Goal: Information Seeking & Learning: Check status

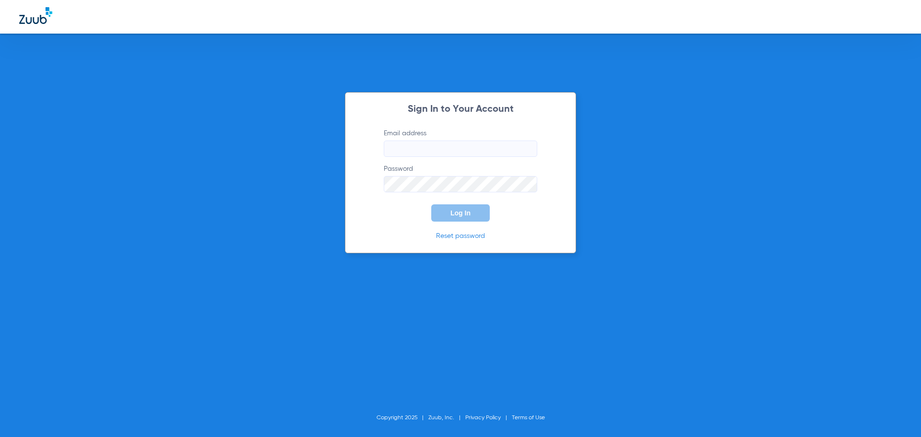
type input "[EMAIL_ADDRESS][DOMAIN_NAME]"
click at [477, 227] on div "Sign In to Your Account Email address [EMAIL_ADDRESS][DOMAIN_NAME] Password Log…" at bounding box center [460, 172] width 231 height 161
click at [478, 207] on button "Log In" at bounding box center [460, 212] width 59 height 17
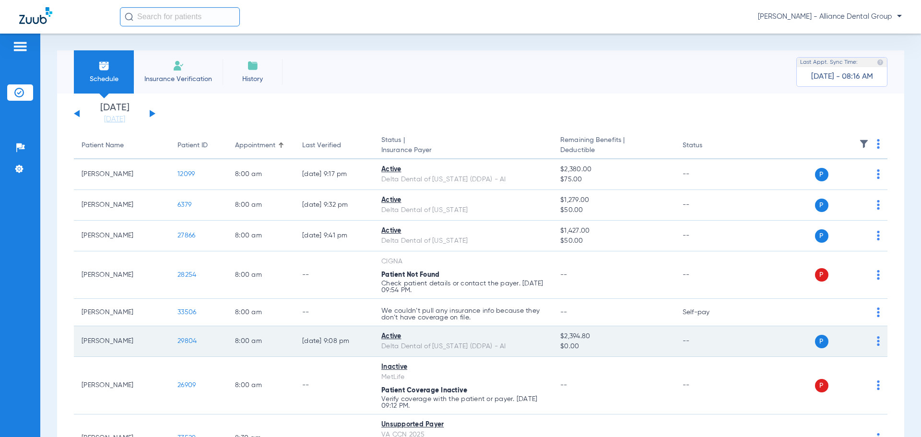
click at [877, 340] on img at bounding box center [878, 341] width 3 height 10
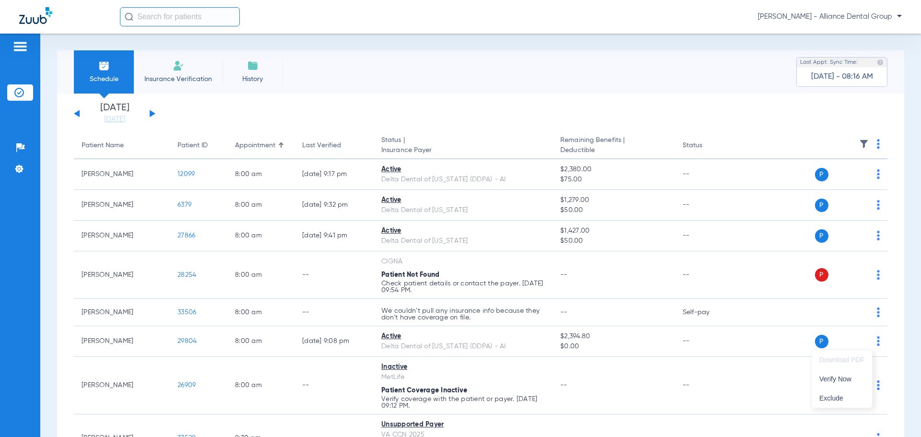
click at [813, 340] on div at bounding box center [460, 218] width 921 height 437
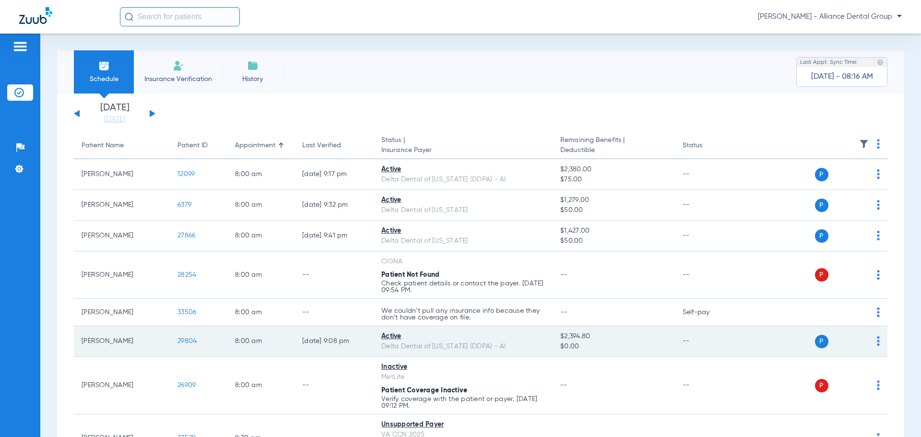
click at [177, 340] on td "29804" at bounding box center [199, 341] width 58 height 31
click at [187, 343] on span "29804" at bounding box center [186, 341] width 19 height 7
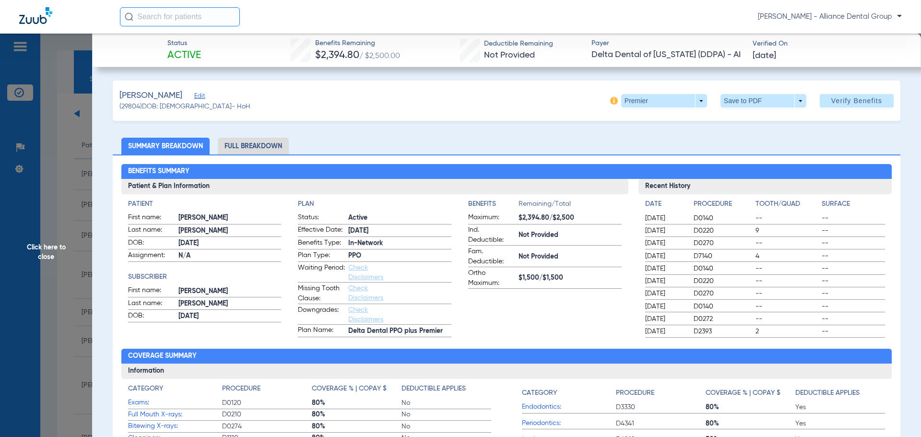
click at [254, 148] on li "Full Breakdown" at bounding box center [253, 146] width 71 height 17
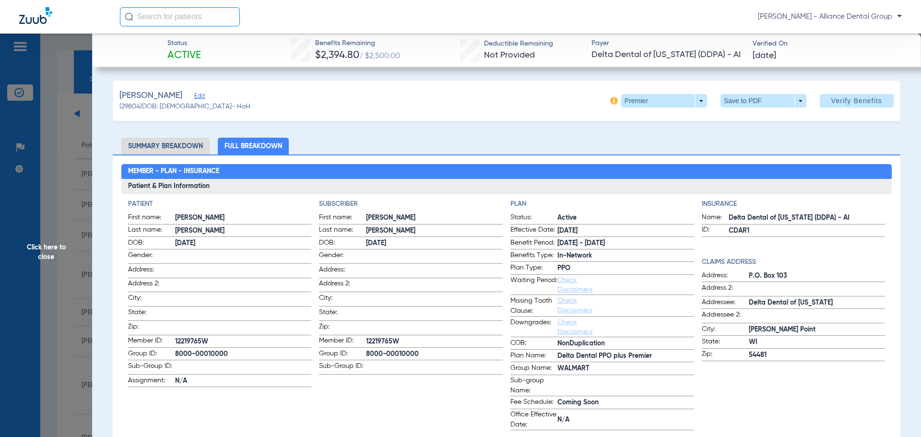
click at [152, 140] on li "Summary Breakdown" at bounding box center [165, 146] width 88 height 17
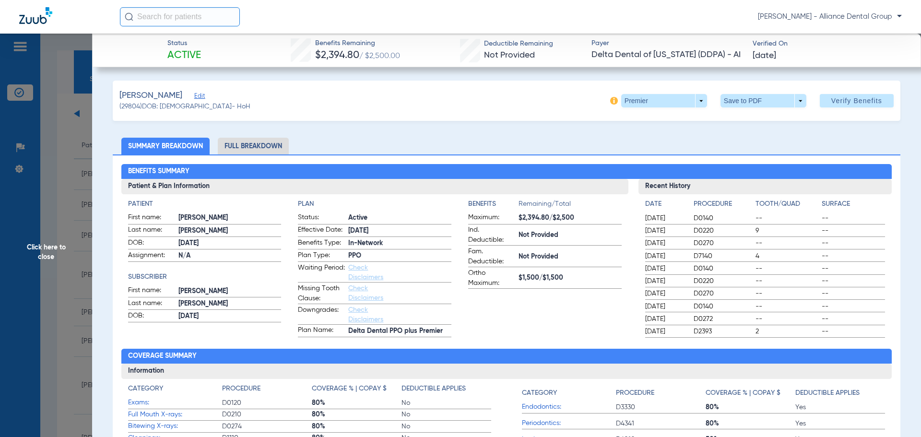
drag, startPoint x: 46, startPoint y: 252, endPoint x: 84, endPoint y: 250, distance: 38.9
click at [47, 251] on span "Click here to close" at bounding box center [46, 252] width 92 height 437
